Goal: Task Accomplishment & Management: Use online tool/utility

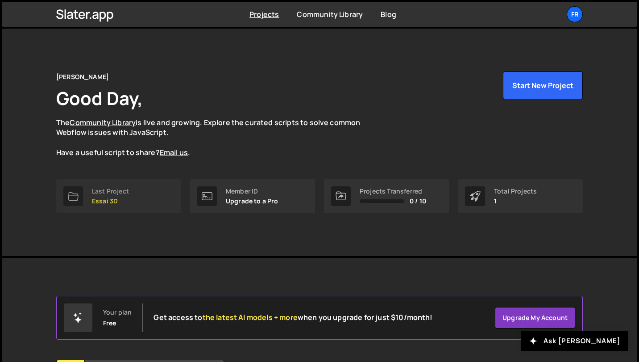
click at [104, 188] on div "Last Project" at bounding box center [110, 191] width 37 height 7
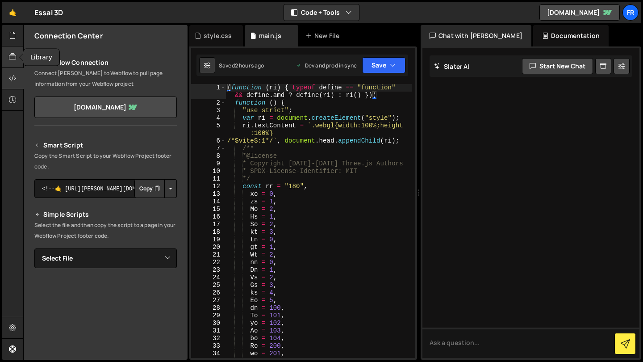
click at [13, 61] on icon at bounding box center [12, 57] width 7 height 10
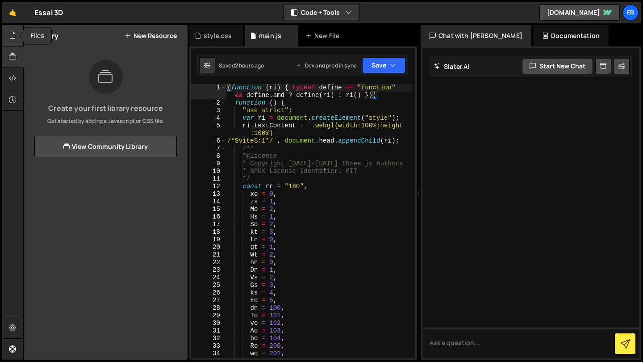
click at [13, 39] on icon at bounding box center [12, 35] width 7 height 10
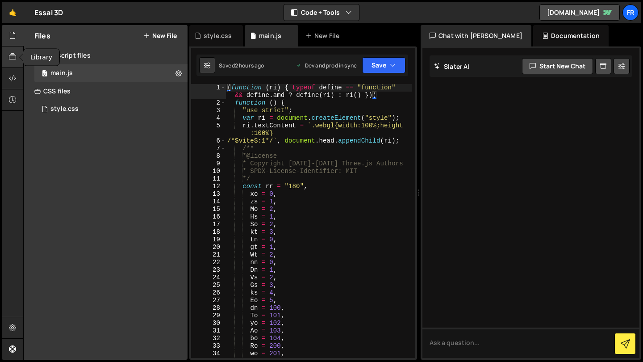
click at [13, 59] on icon at bounding box center [12, 57] width 7 height 10
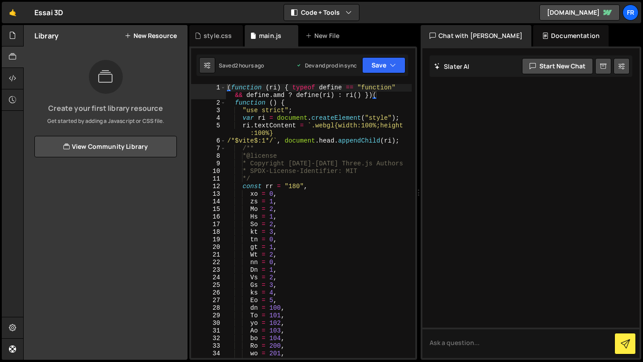
click at [171, 37] on button "New Resource" at bounding box center [151, 35] width 52 height 7
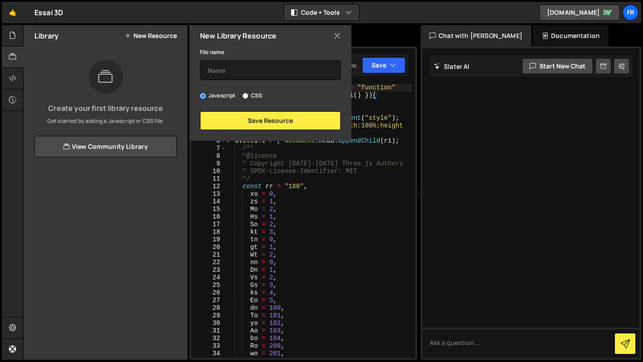
click at [337, 38] on icon at bounding box center [337, 36] width 7 height 10
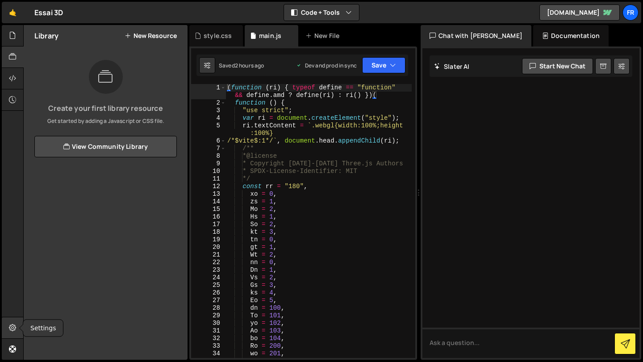
click at [14, 329] on icon at bounding box center [12, 327] width 7 height 10
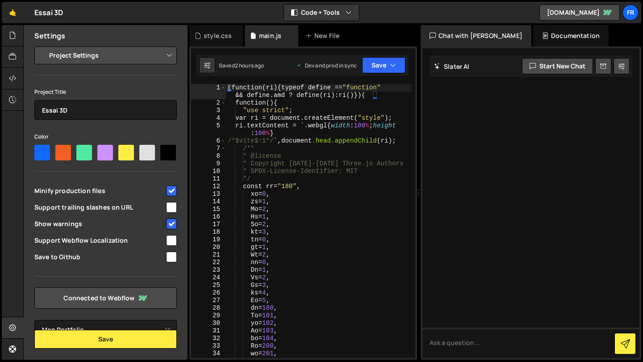
click at [533, 35] on div "Documentation" at bounding box center [570, 35] width 75 height 21
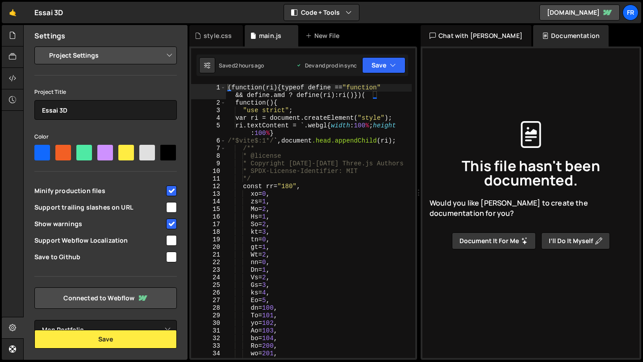
click at [567, 246] on button "I’ll do it myself" at bounding box center [575, 240] width 69 height 17
type input "main"
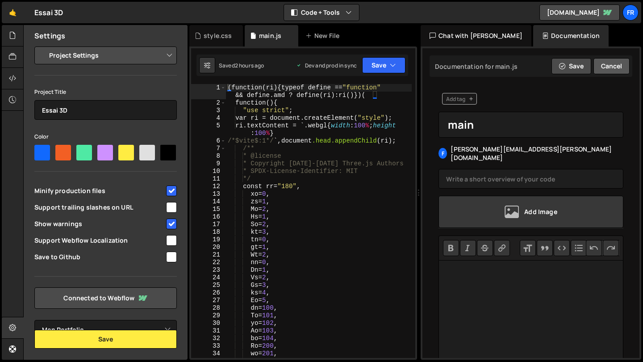
click at [614, 70] on button "Cancel" at bounding box center [611, 66] width 36 height 16
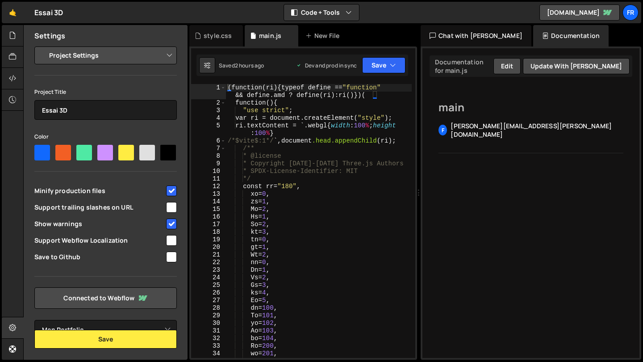
click at [465, 36] on div "Chat with [PERSON_NAME]" at bounding box center [476, 35] width 111 height 21
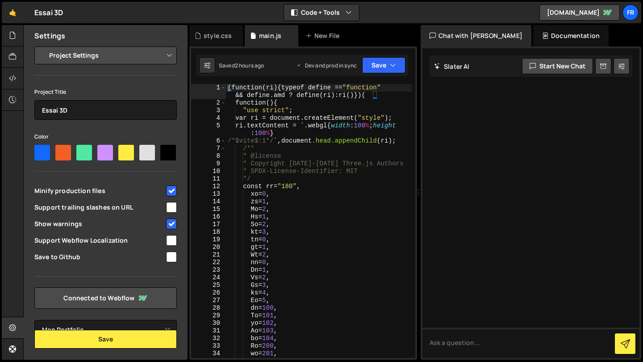
click at [541, 35] on div "Documentation" at bounding box center [570, 35] width 75 height 21
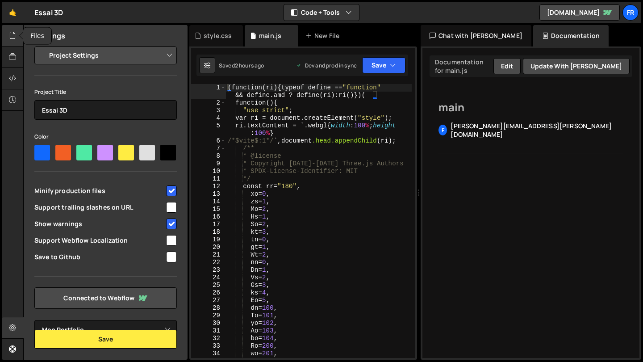
click at [12, 38] on icon at bounding box center [12, 35] width 7 height 10
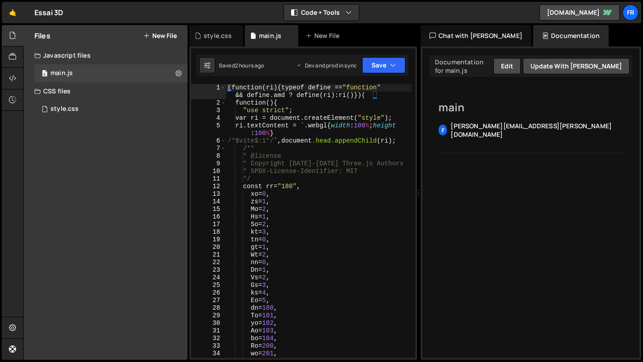
click at [160, 35] on button "New File" at bounding box center [159, 35] width 33 height 7
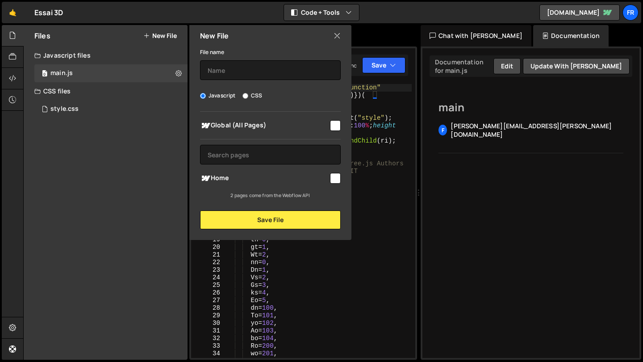
click at [330, 182] on input "checkbox" at bounding box center [335, 178] width 11 height 11
click at [332, 181] on input "checkbox" at bounding box center [335, 178] width 11 height 11
checkbox input "false"
click at [197, 12] on div "🤙 Essai 3D ⚠️ Code is being edited in another browser Code + Tools Code Only Co…" at bounding box center [321, 12] width 639 height 21
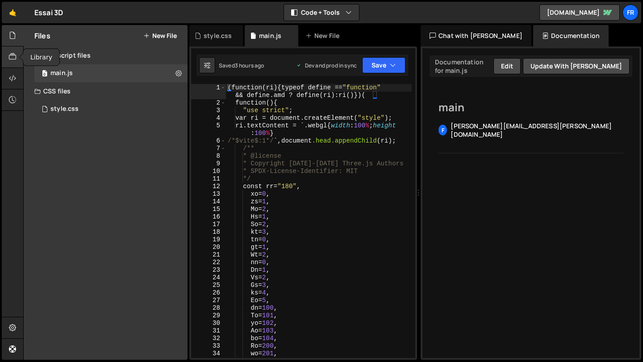
click at [16, 54] on icon at bounding box center [12, 57] width 7 height 10
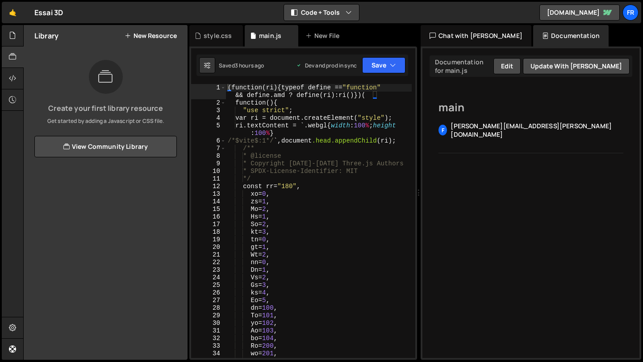
click at [330, 21] on div "Code + Tools Code Only Code + Tools Tools Only" at bounding box center [322, 12] width 76 height 17
click at [330, 17] on button "Code + Tools" at bounding box center [321, 12] width 75 height 16
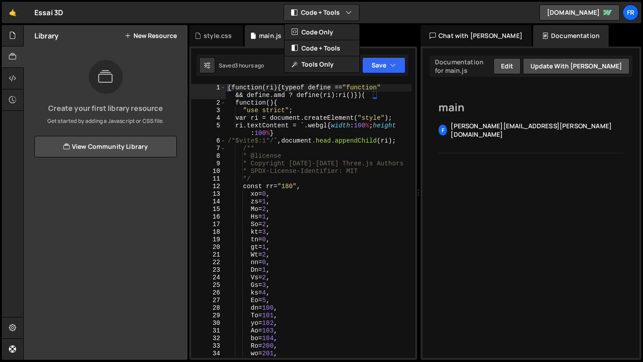
click at [389, 13] on div "🤙 Essai 3D ⚠️ Code is being edited in another browser Code + Tools Code Only Co…" at bounding box center [321, 12] width 639 height 21
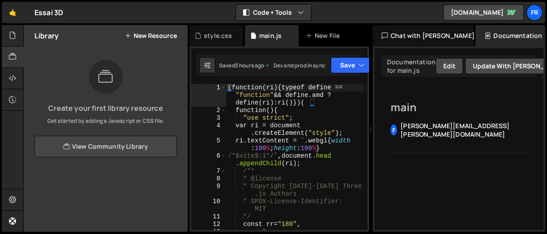
click at [134, 142] on link "View Community Library" at bounding box center [105, 146] width 142 height 21
click at [11, 97] on icon at bounding box center [12, 100] width 7 height 10
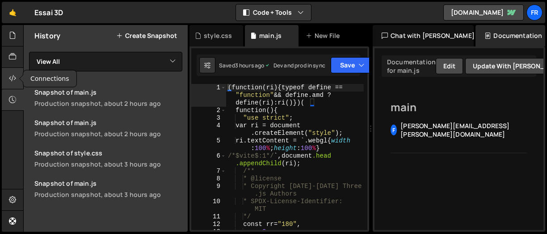
click at [15, 77] on icon at bounding box center [12, 78] width 7 height 10
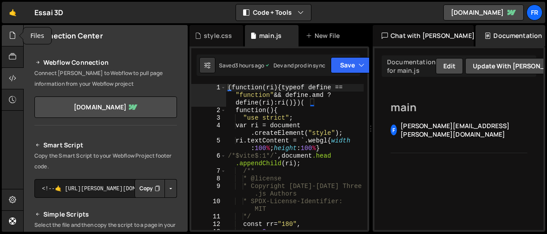
click at [18, 38] on div at bounding box center [13, 35] width 22 height 21
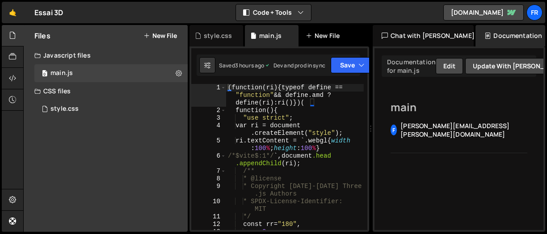
click at [314, 38] on div "New File" at bounding box center [324, 35] width 38 height 9
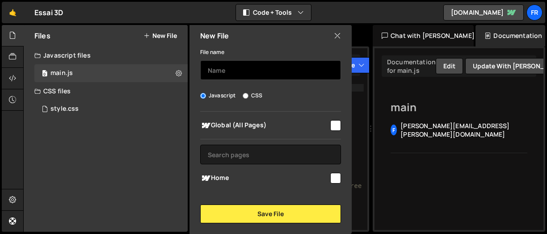
click at [283, 66] on input "text" at bounding box center [270, 70] width 141 height 20
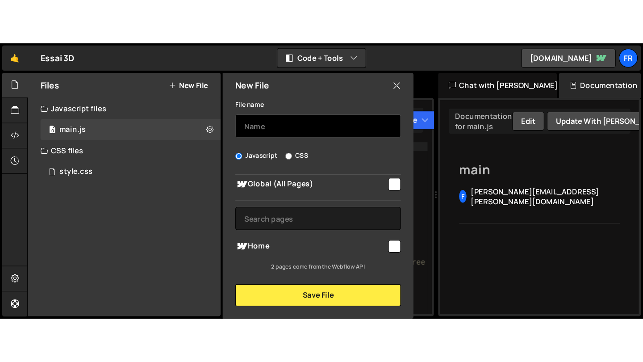
scroll to position [5, 0]
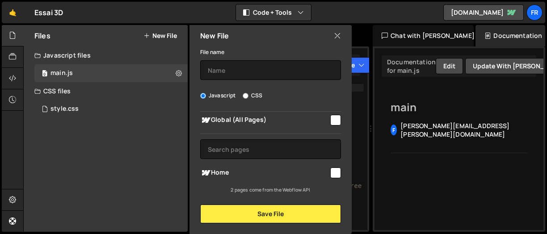
click at [338, 38] on icon at bounding box center [337, 36] width 7 height 10
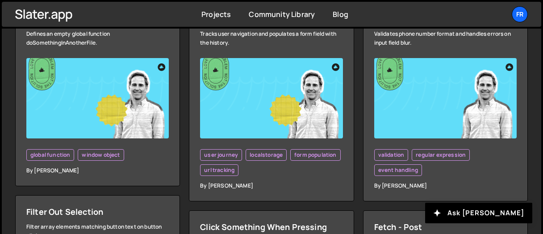
scroll to position [219, 0]
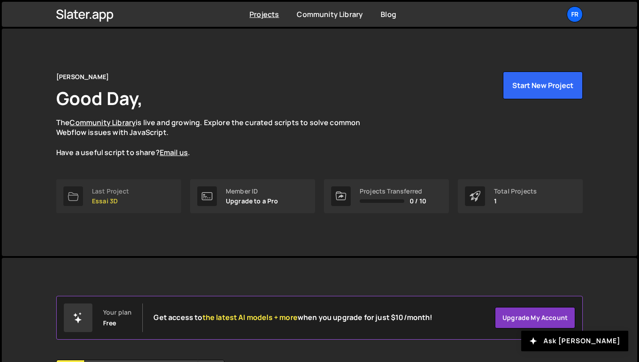
click at [120, 193] on div "Last Project" at bounding box center [110, 191] width 37 height 7
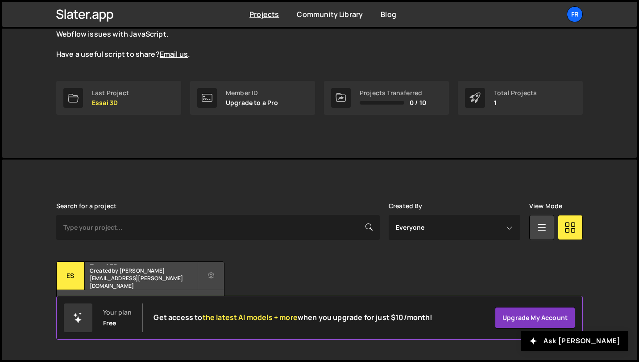
scroll to position [97, 0]
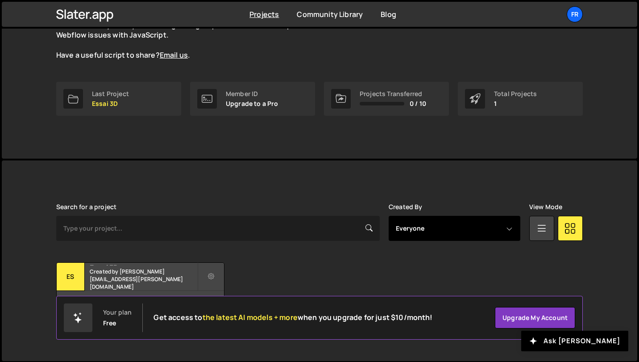
select select "14546"
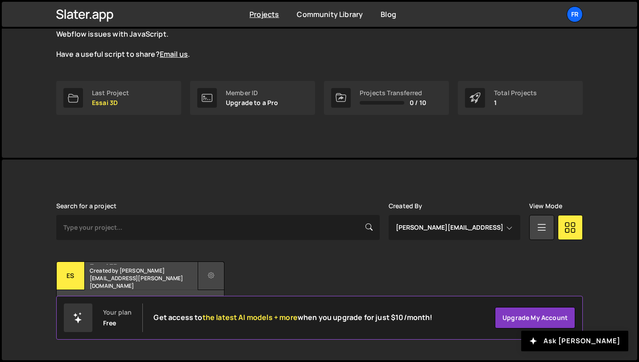
scroll to position [97, 0]
click at [217, 268] on button at bounding box center [211, 276] width 27 height 29
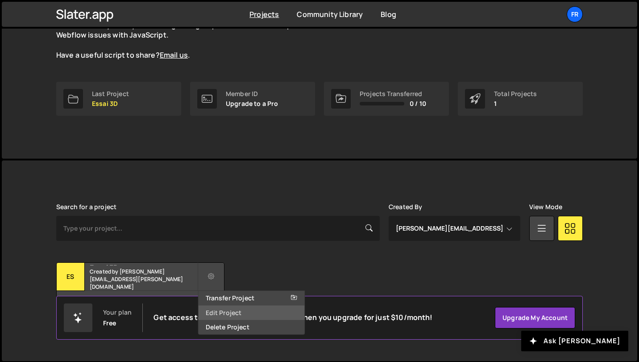
click at [217, 310] on link "Edit Project" at bounding box center [252, 312] width 106 height 14
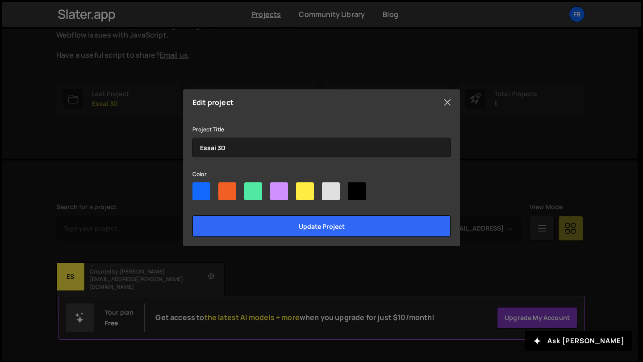
click at [446, 104] on button "Close" at bounding box center [447, 102] width 13 height 13
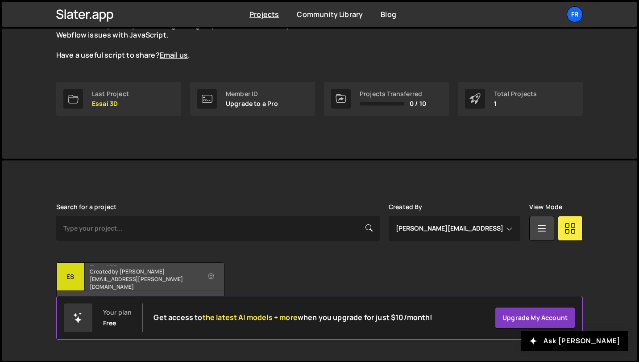
click at [137, 275] on small "Created by franck.aillet@etu.univ-st-etienne.fr" at bounding box center [144, 278] width 108 height 23
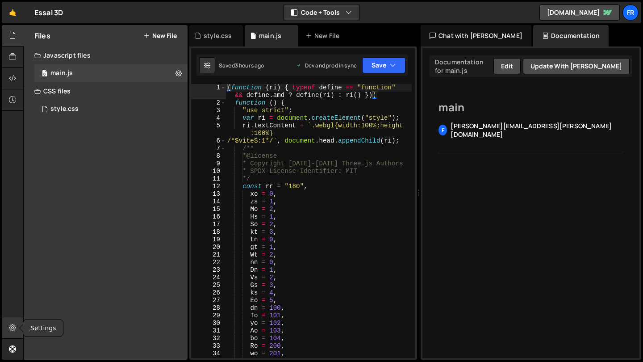
click at [14, 328] on icon at bounding box center [12, 327] width 7 height 10
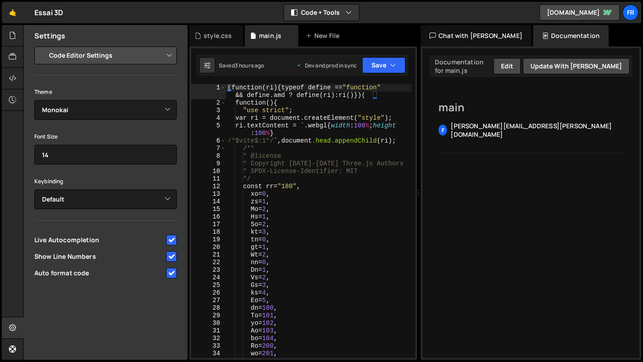
select select "project"
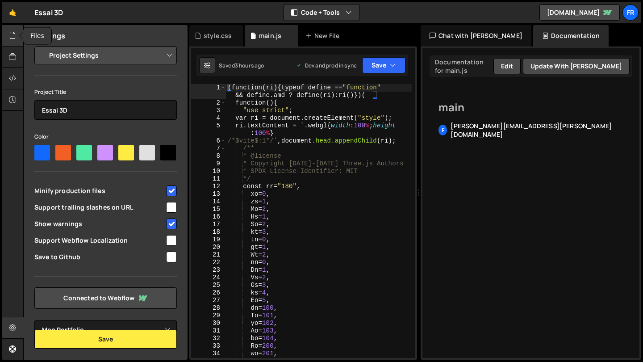
click at [13, 33] on icon at bounding box center [12, 35] width 7 height 10
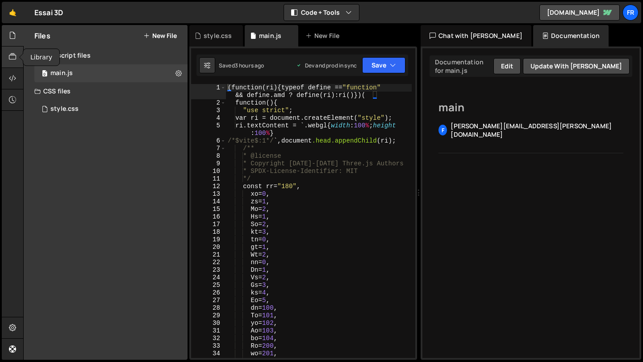
click at [14, 54] on icon at bounding box center [12, 57] width 7 height 10
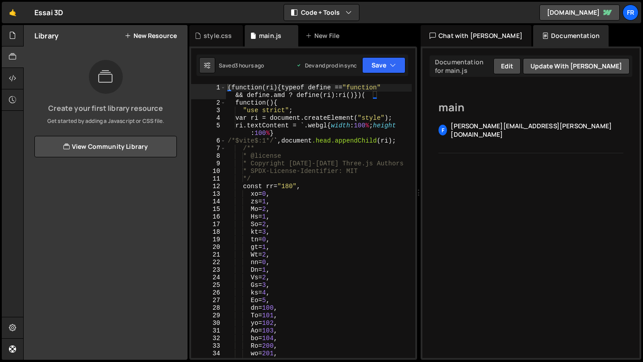
click at [161, 37] on button "New Resource" at bounding box center [151, 35] width 52 height 7
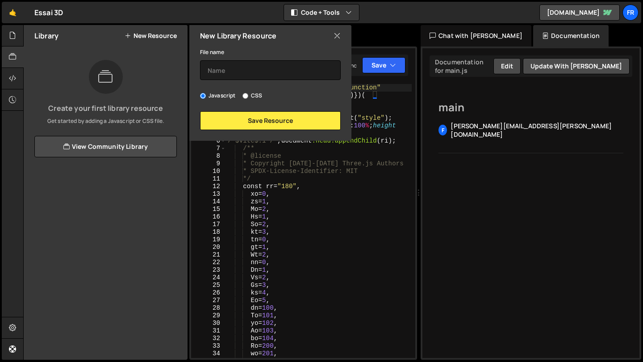
click at [334, 35] on icon at bounding box center [337, 36] width 7 height 10
